Goal: Information Seeking & Learning: Find specific page/section

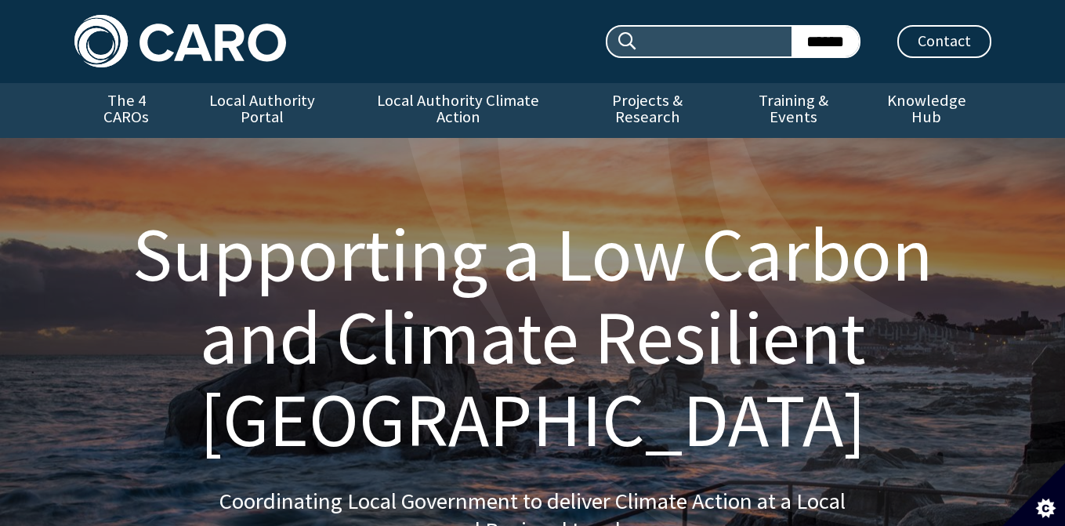
click at [667, 45] on input "Search site:" at bounding box center [715, 42] width 153 height 30
type input "***"
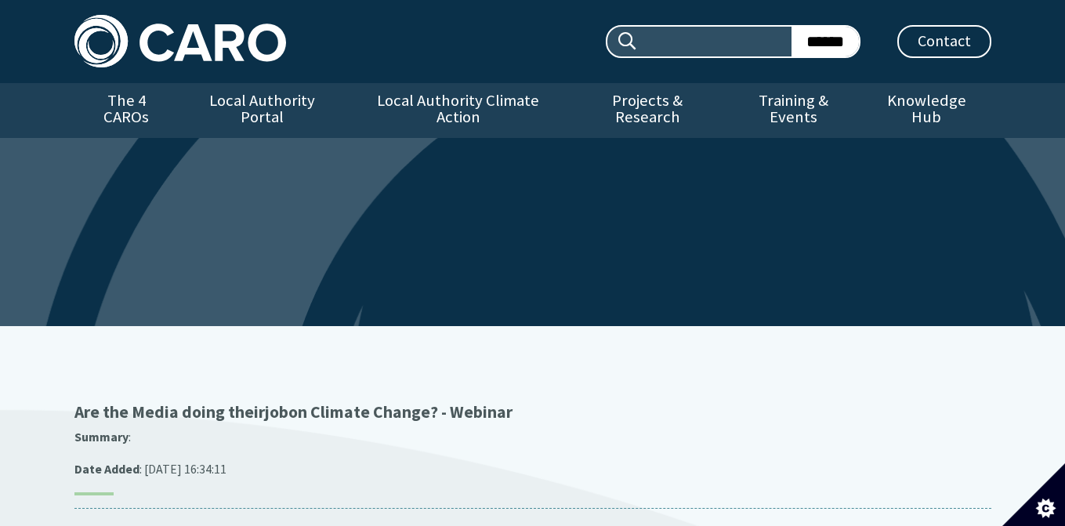
click at [711, 40] on input "Search site:" at bounding box center [715, 42] width 153 height 30
type input "*********"
